Goal: Task Accomplishment & Management: Manage account settings

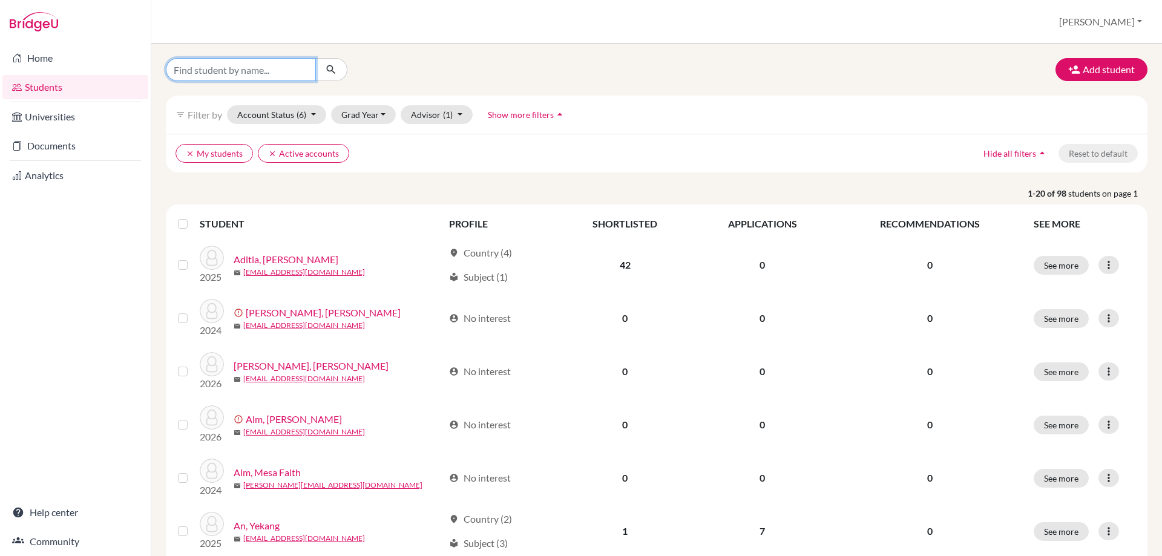
click at [305, 67] on input "Find student by name..." at bounding box center [241, 69] width 150 height 23
type input "[PERSON_NAME]"
click button "submit" at bounding box center [331, 69] width 32 height 23
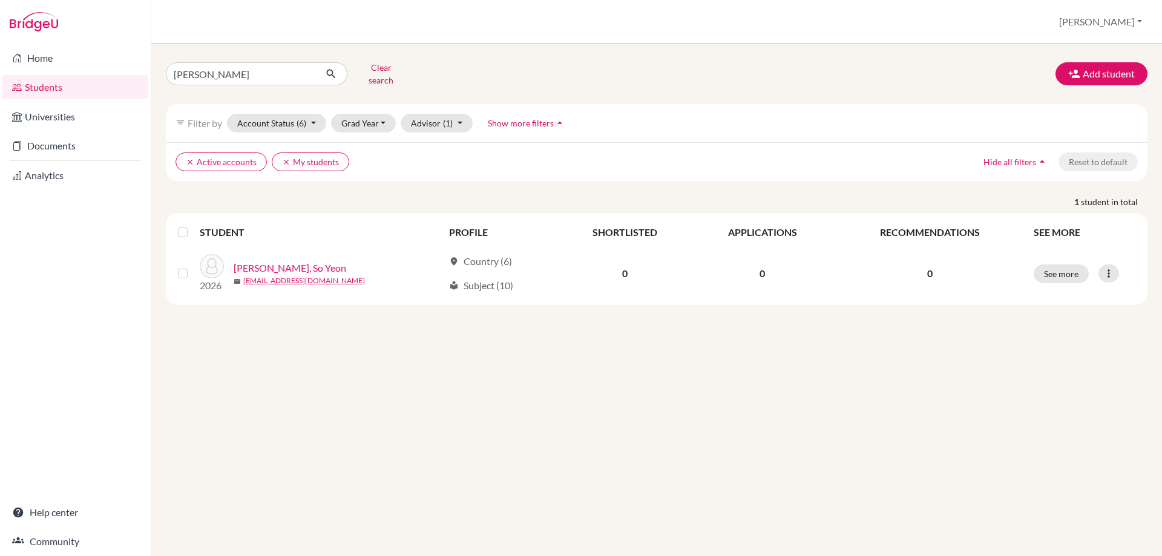
click at [181, 231] on div at bounding box center [185, 232] width 15 height 15
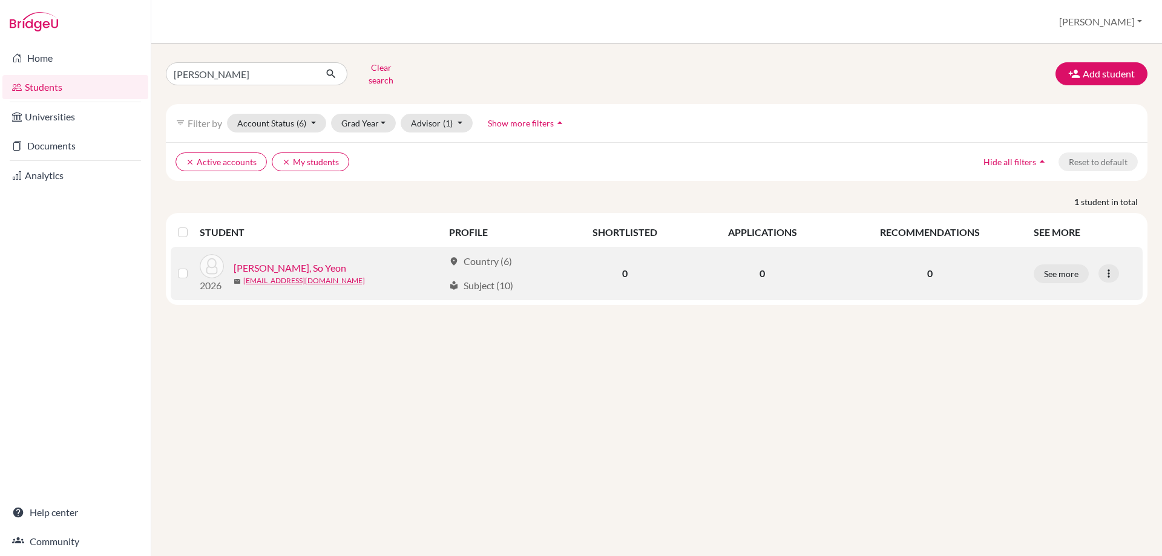
click at [178, 272] on td at bounding box center [185, 273] width 29 height 53
click at [192, 266] on label at bounding box center [192, 266] width 0 height 0
click at [0, 0] on input "checkbox" at bounding box center [0, 0] width 0 height 0
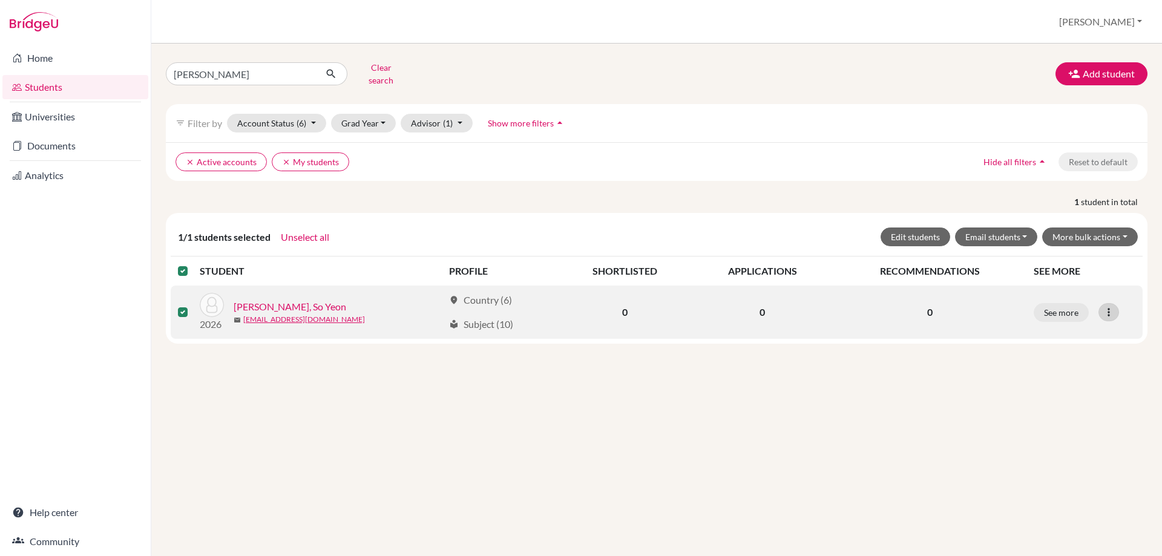
click at [1111, 295] on td "See more Edit student Send Message Reset Password" at bounding box center [1084, 312] width 116 height 53
click at [1111, 306] on icon at bounding box center [1108, 312] width 12 height 12
click at [1065, 306] on button "See more" at bounding box center [1060, 312] width 55 height 19
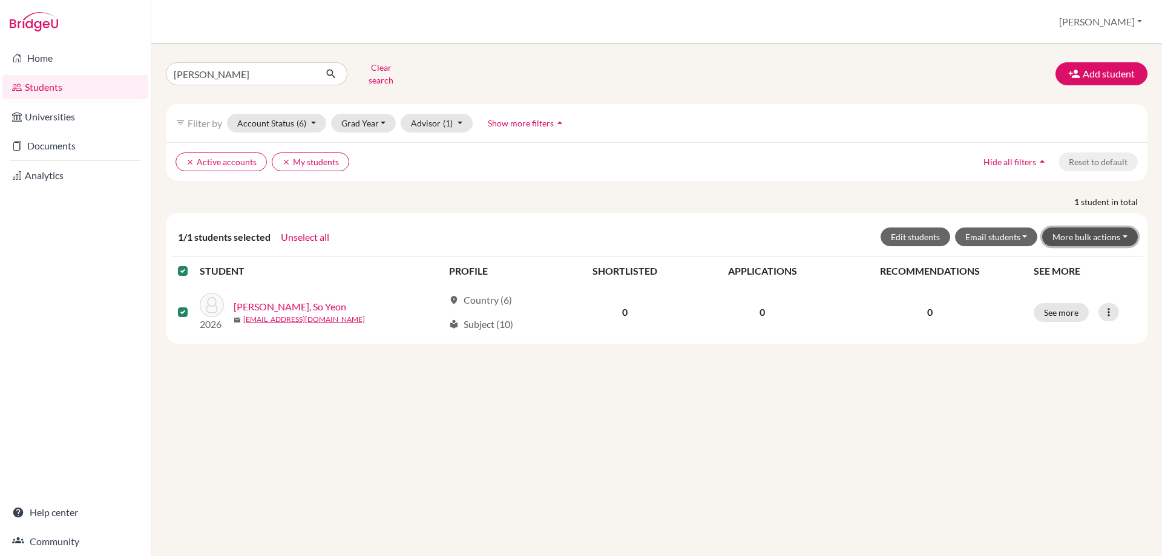
click at [1090, 228] on button "More bulk actions" at bounding box center [1090, 236] width 96 height 19
click at [1092, 292] on button "Resend invite email" at bounding box center [1082, 301] width 110 height 19
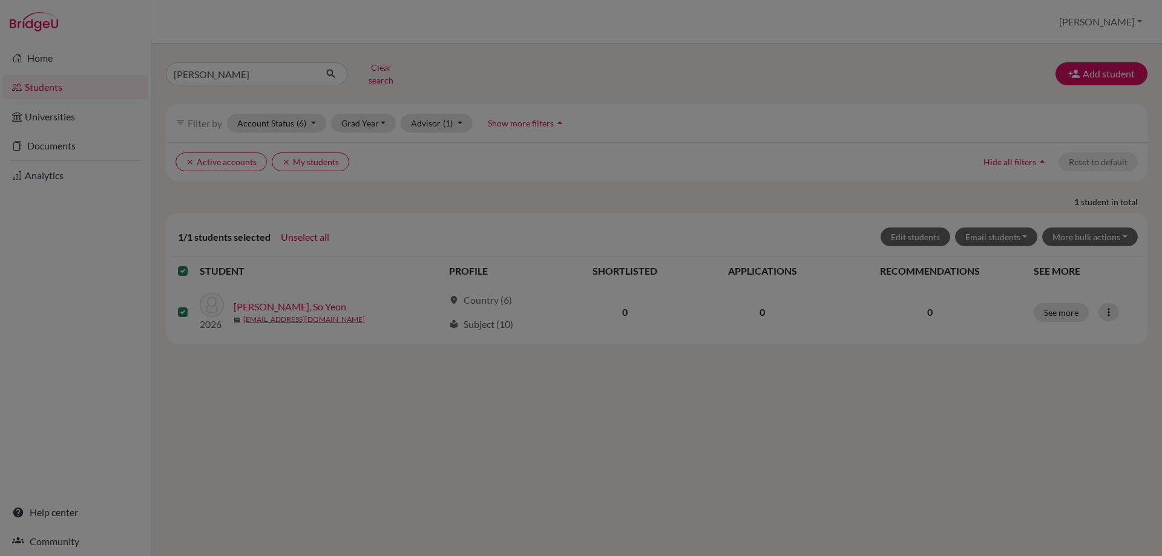
click at [1109, 229] on div at bounding box center [581, 278] width 1162 height 556
click at [517, 453] on div at bounding box center [581, 278] width 1162 height 556
click at [1077, 231] on div at bounding box center [581, 278] width 1162 height 556
click at [402, 65] on div at bounding box center [581, 278] width 1162 height 556
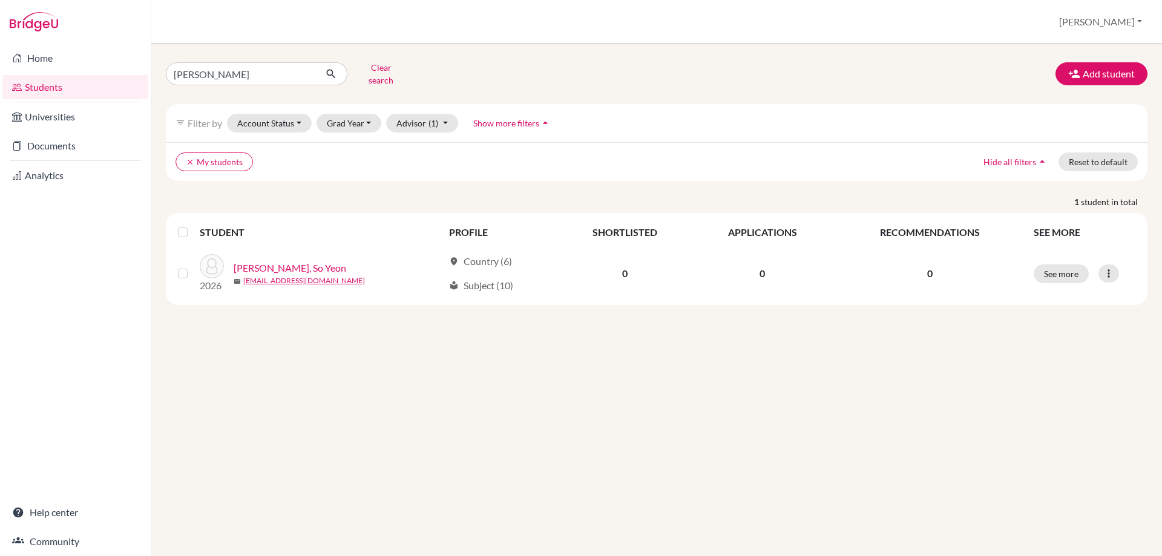
click at [192, 225] on label at bounding box center [192, 225] width 0 height 0
click at [0, 0] on input "checkbox" at bounding box center [0, 0] width 0 height 0
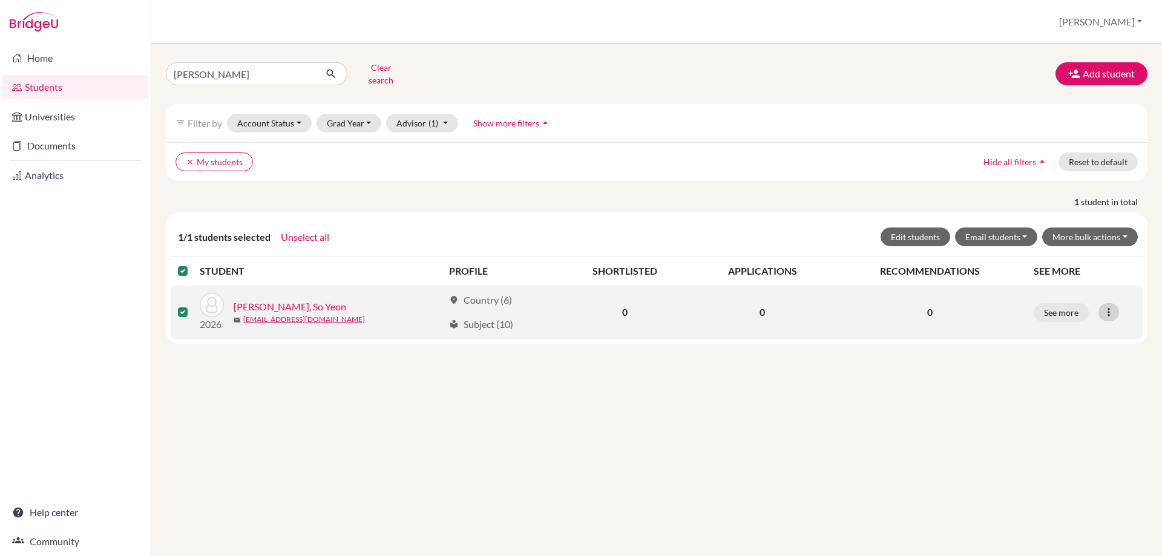
click at [1107, 307] on icon at bounding box center [1108, 312] width 12 height 12
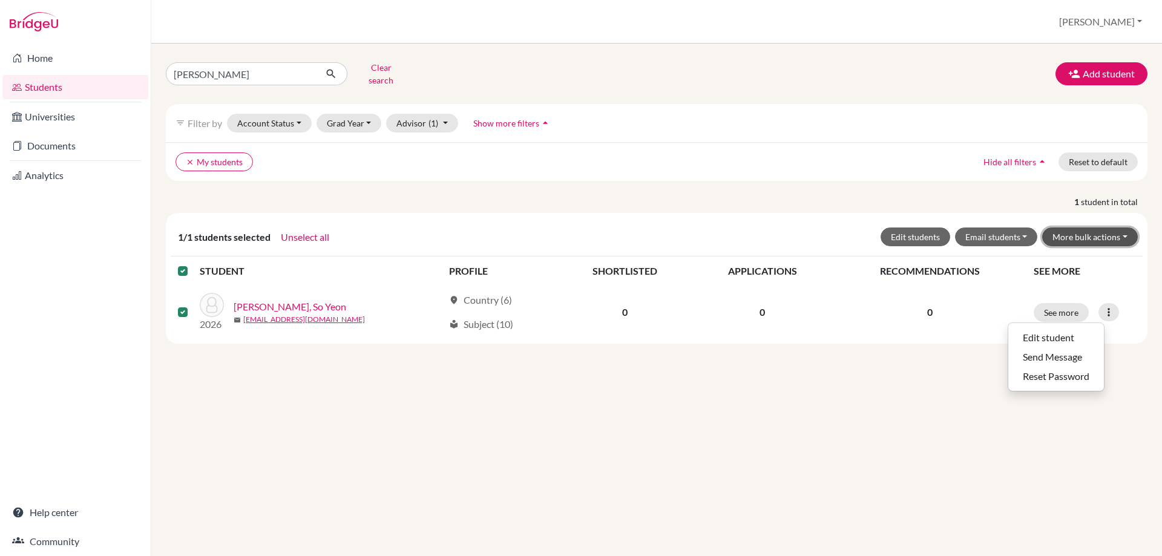
click at [1109, 227] on button "More bulk actions" at bounding box center [1090, 236] width 96 height 19
click at [1089, 292] on button "Resend invite email" at bounding box center [1082, 301] width 110 height 19
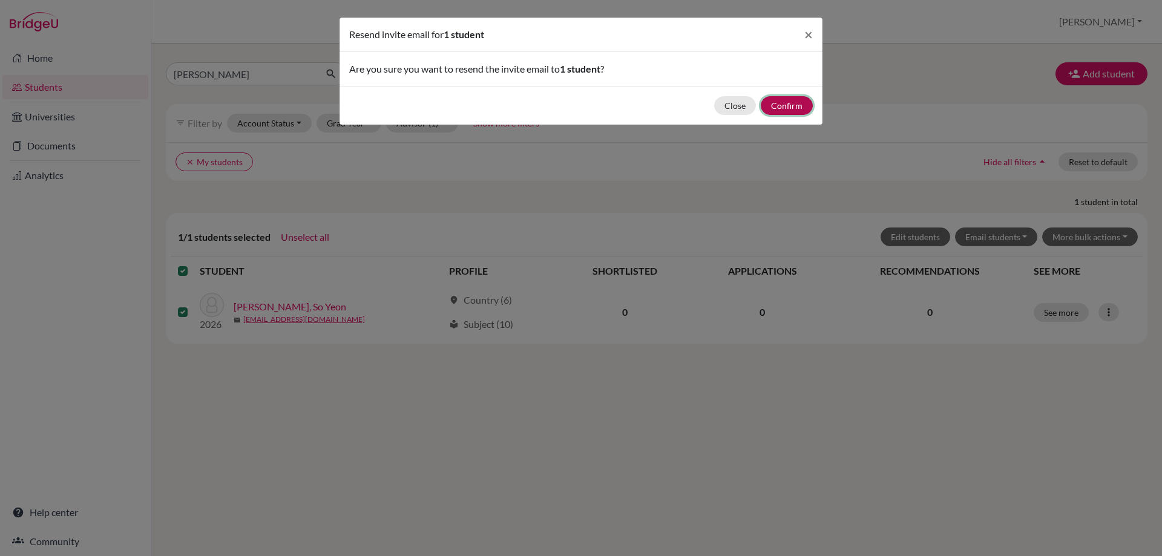
click at [802, 108] on button "Confirm" at bounding box center [786, 105] width 52 height 19
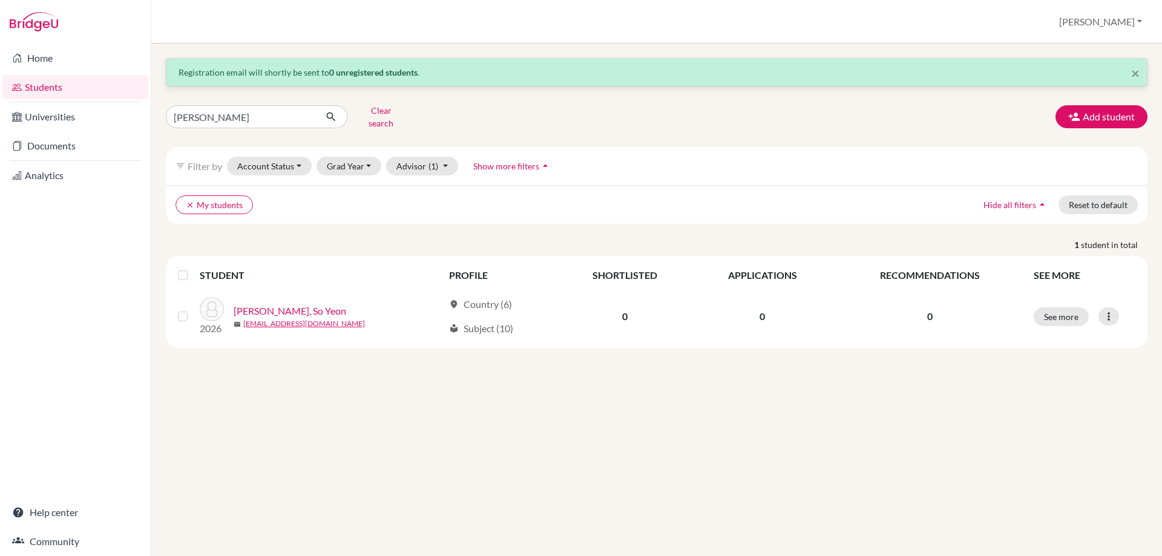
drag, startPoint x: 349, startPoint y: 479, endPoint x: 349, endPoint y: 495, distance: 15.7
click at [349, 480] on div "× Registration email will shortly be sent to 0 unregistered students . so yeon …" at bounding box center [656, 300] width 1010 height 512
click at [88, 53] on link "Home" at bounding box center [75, 58] width 146 height 24
